Goal: Information Seeking & Learning: Learn about a topic

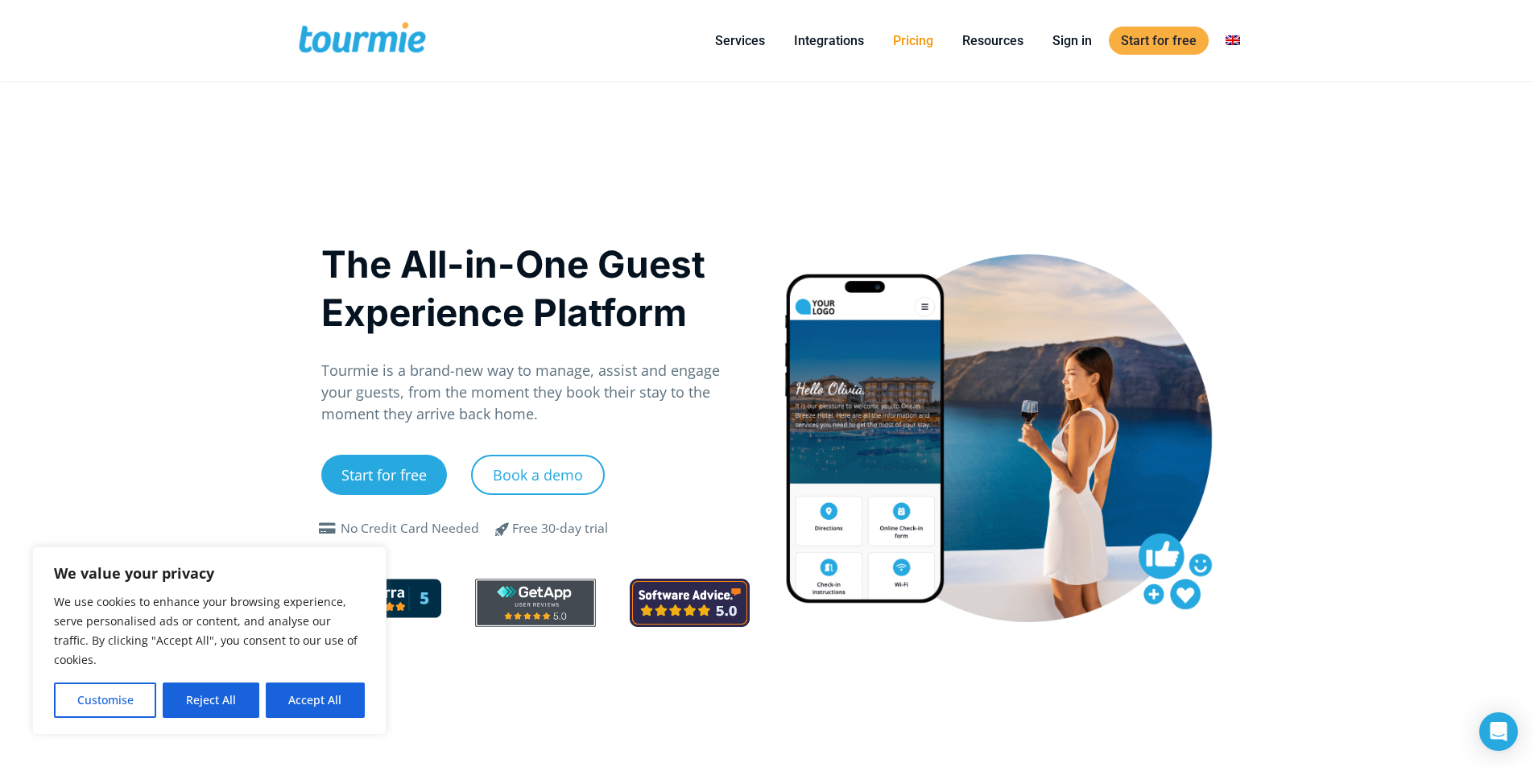
click at [917, 37] on link "Pricing" at bounding box center [913, 41] width 64 height 20
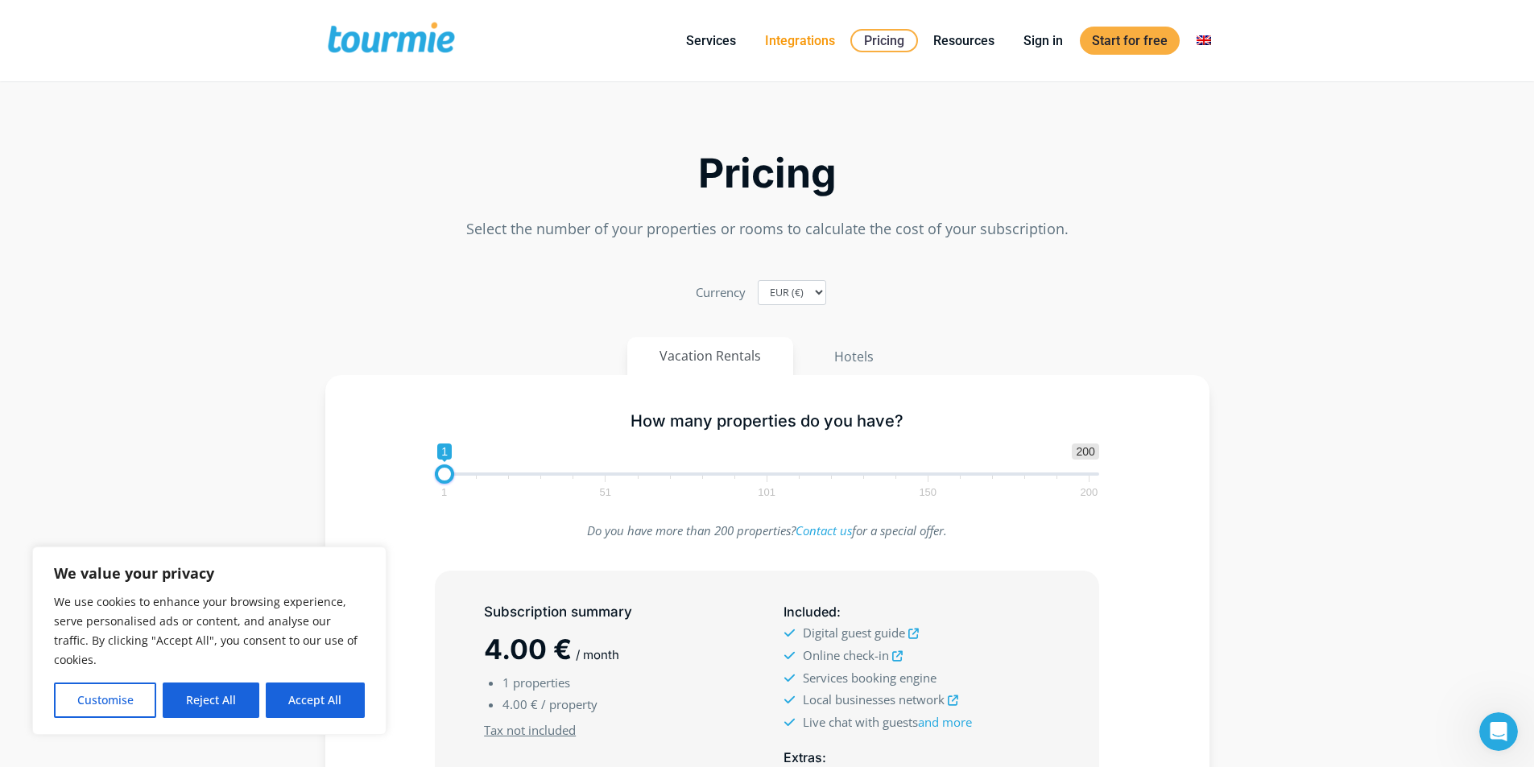
click at [795, 44] on link "Integrations" at bounding box center [800, 41] width 94 height 20
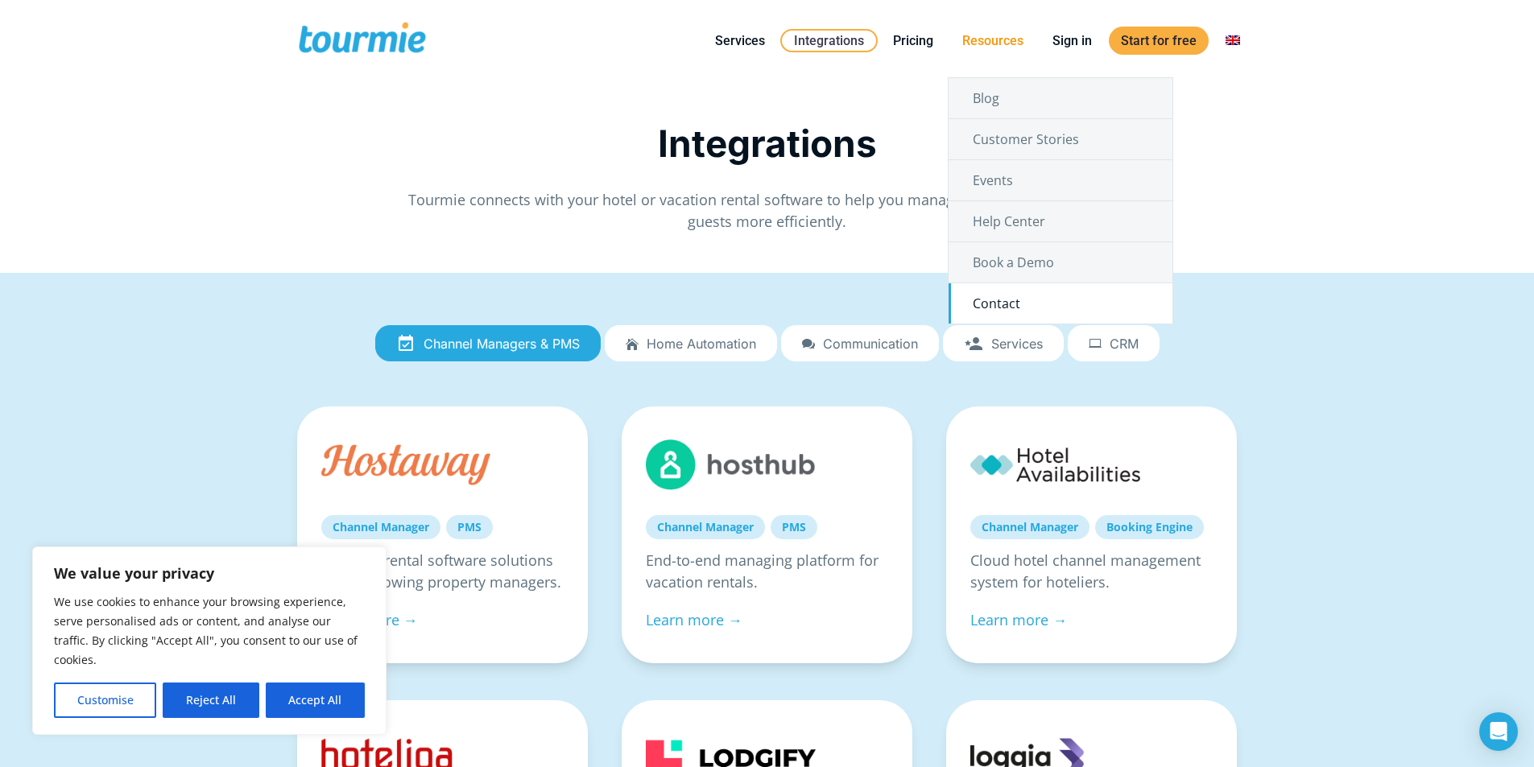
click at [1014, 300] on link "Contact" at bounding box center [1060, 303] width 224 height 40
